Goal: Task Accomplishment & Management: Use online tool/utility

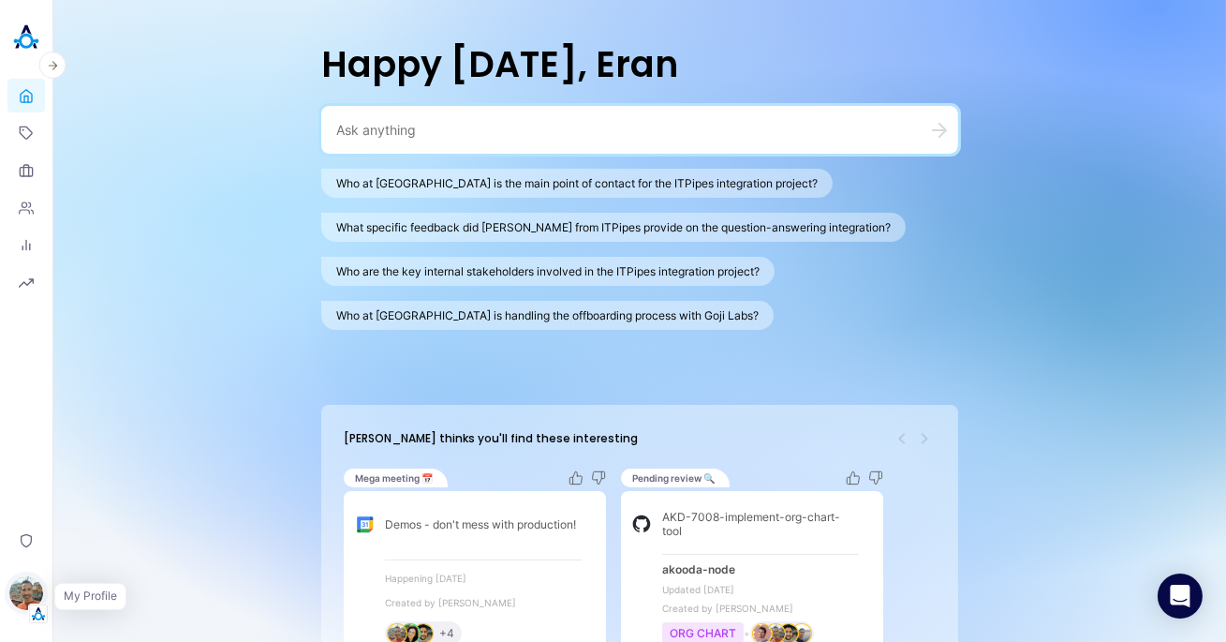
click at [30, 584] on img "button" at bounding box center [26, 593] width 34 height 34
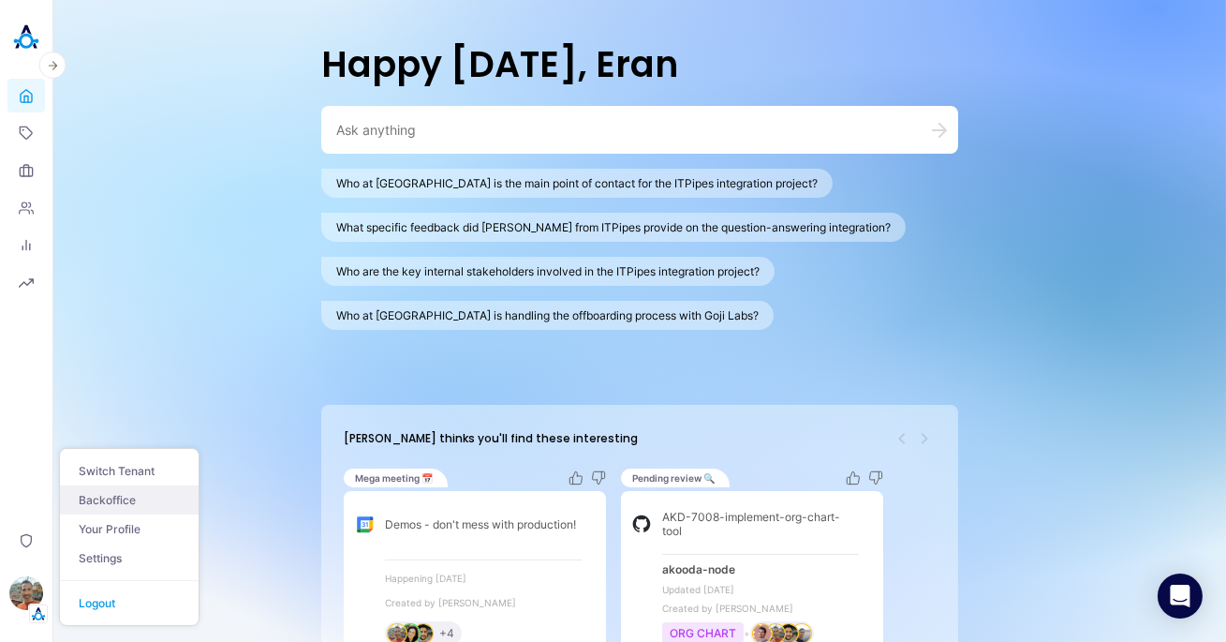
click at [126, 497] on link "Backoffice" at bounding box center [129, 499] width 139 height 29
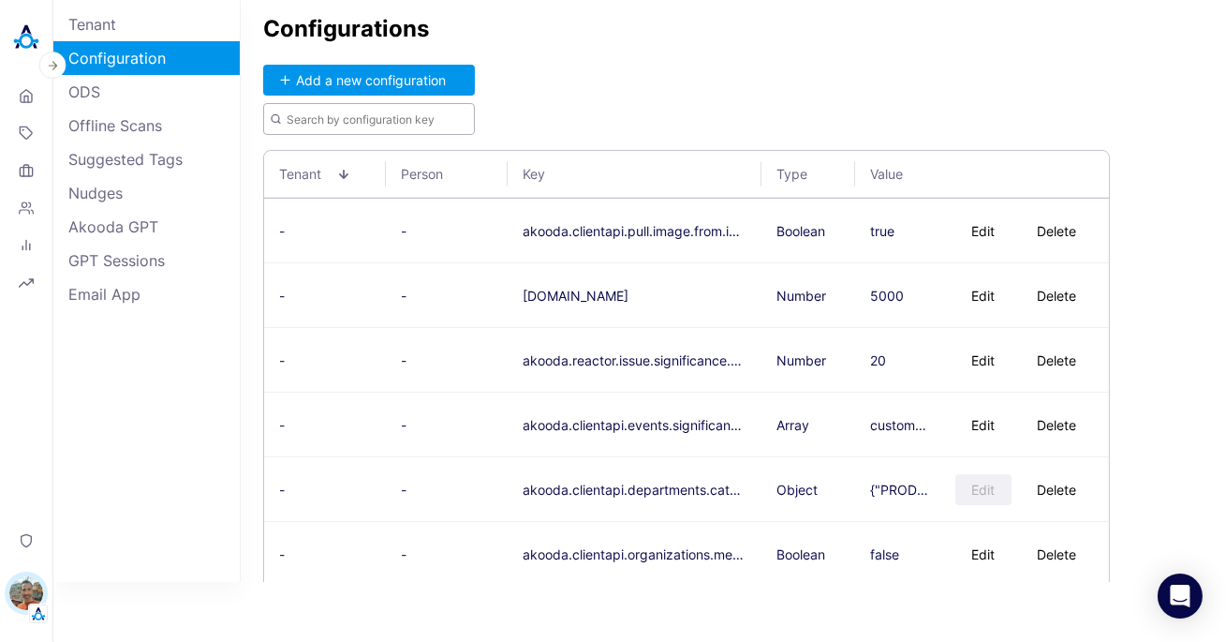
click at [329, 106] on input "text" at bounding box center [369, 119] width 212 height 32
paste input "akooda.akoodai.enterprise.search.max.sources"
type input "akooda.akoodai.enterprise.search.max.sources"
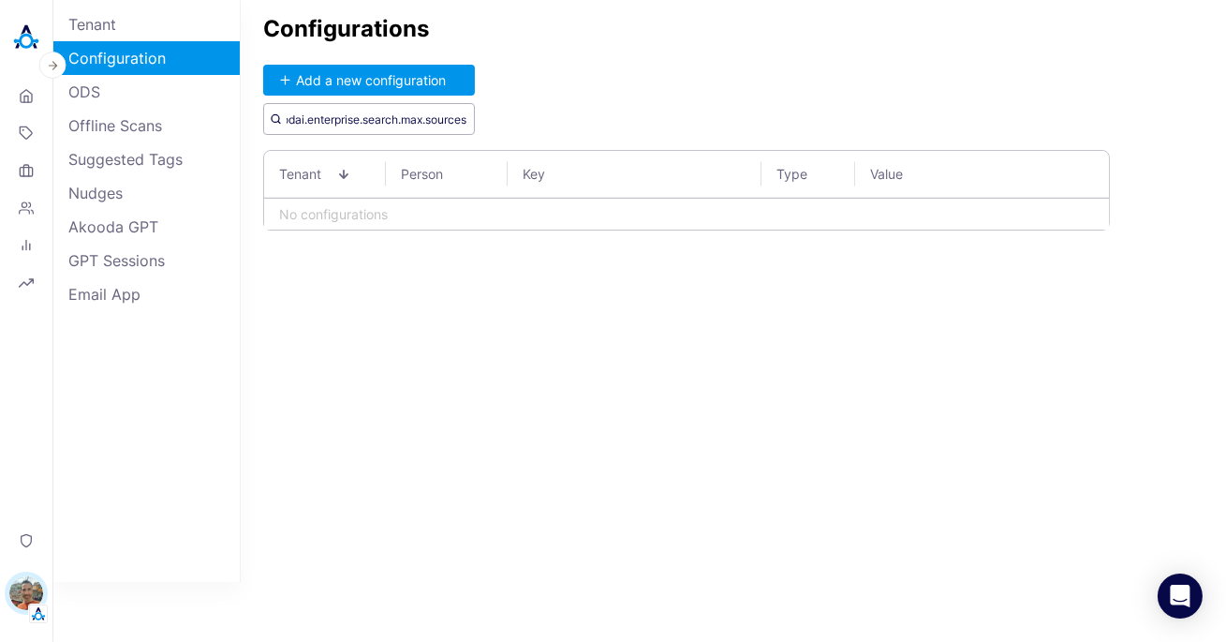
drag, startPoint x: 353, startPoint y: 123, endPoint x: 692, endPoint y: 149, distance: 340.1
click at [692, 149] on div "Configurations Add a new configuration akooda.akoodai.enterprise.search.max.sou…" at bounding box center [733, 291] width 985 height 582
click at [29, 37] on img at bounding box center [25, 37] width 37 height 37
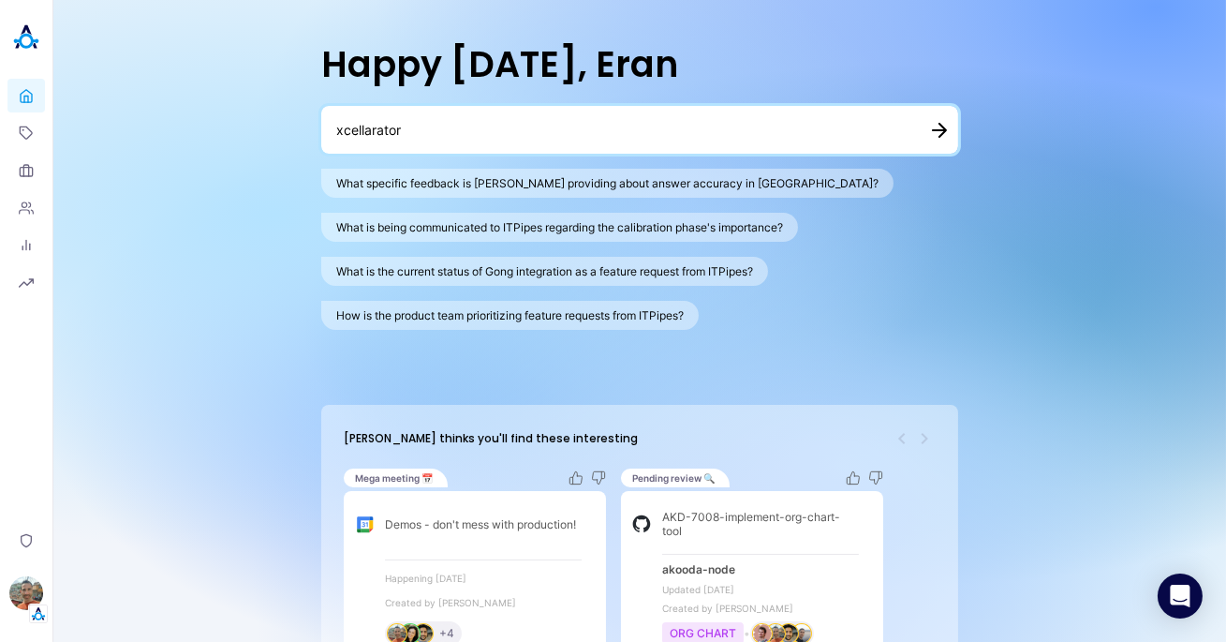
type textarea "xcellarator"
